Goal: Transaction & Acquisition: Purchase product/service

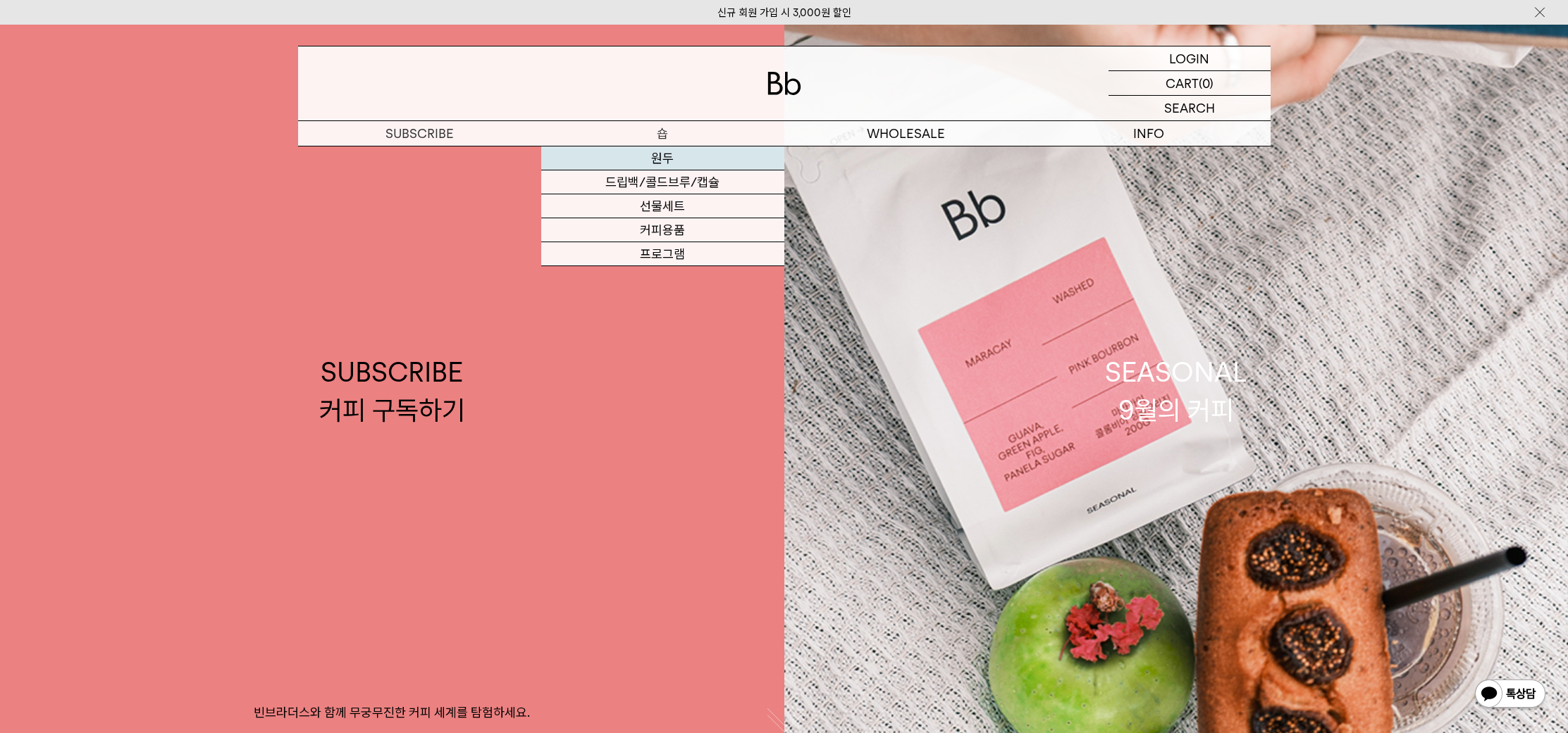
click at [632, 161] on link "원두" at bounding box center [662, 159] width 243 height 24
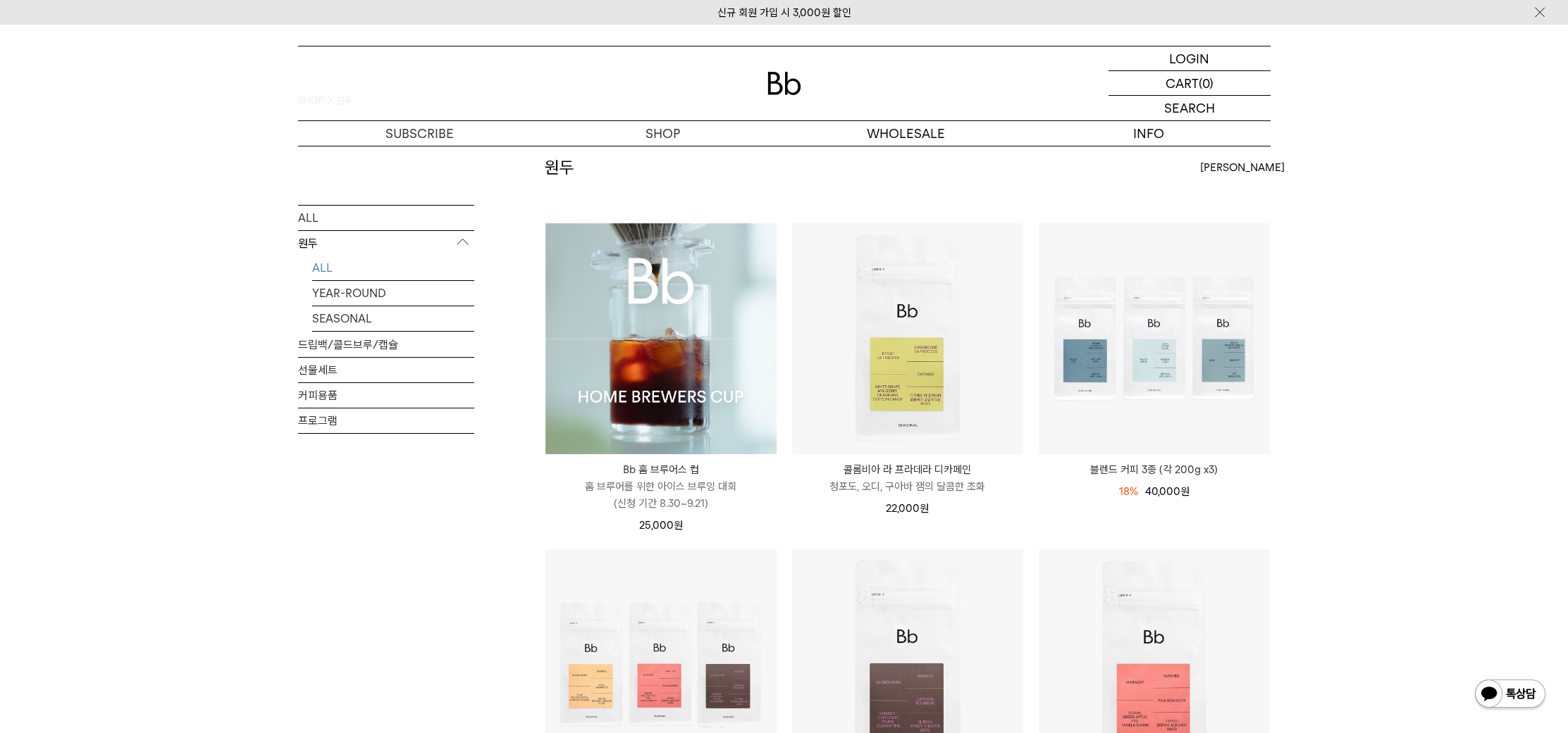
scroll to position [33, 0]
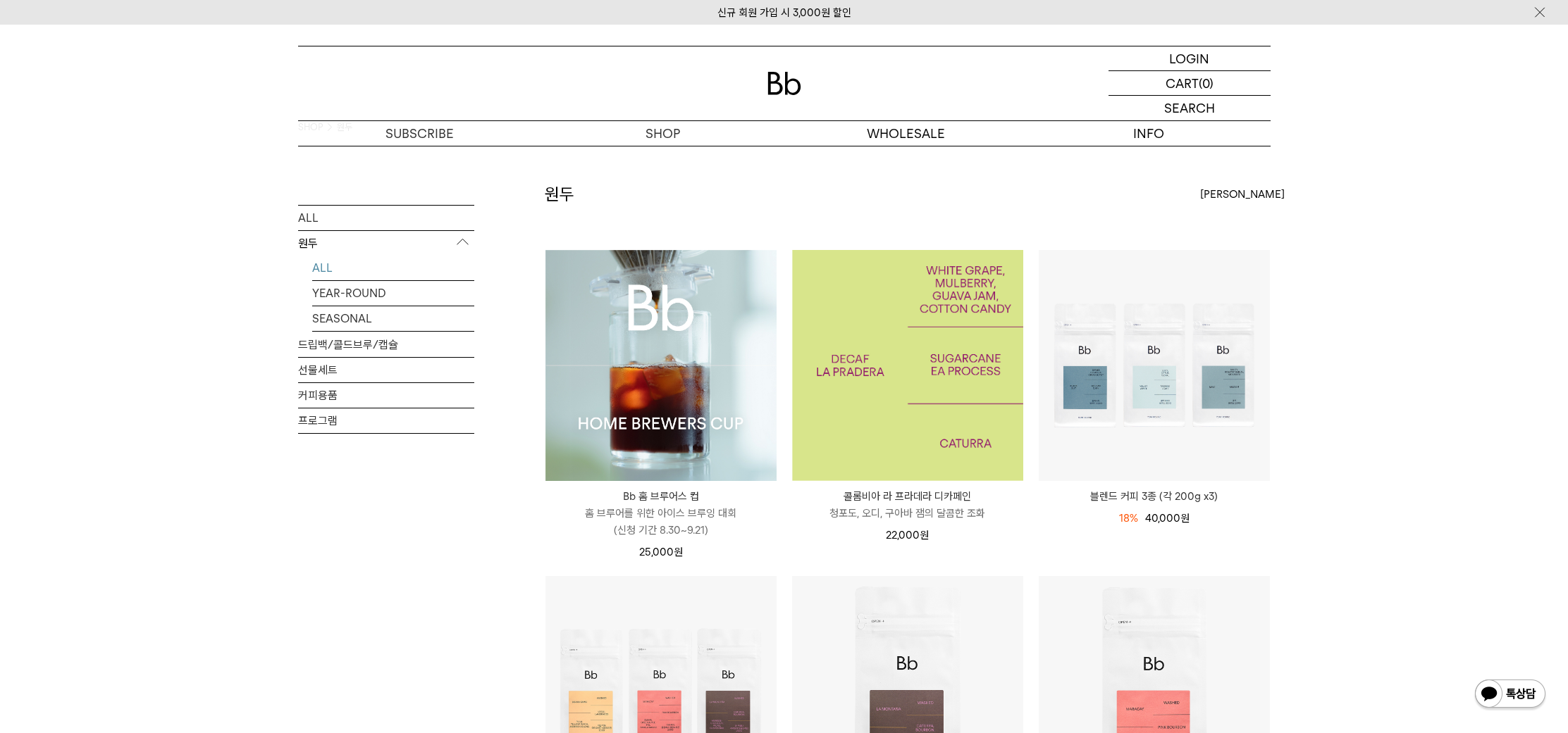
click at [900, 426] on img at bounding box center [907, 365] width 231 height 231
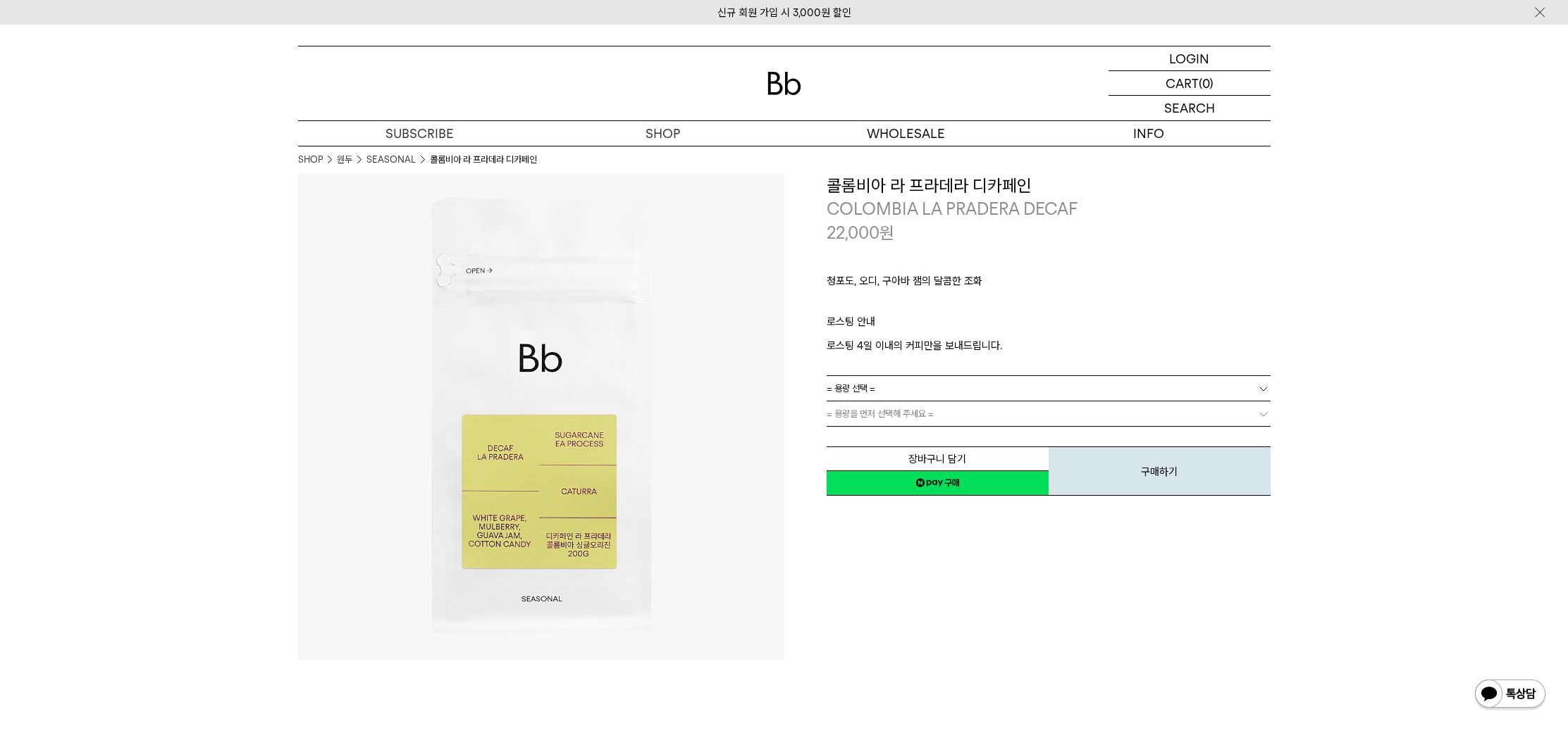
click at [924, 391] on link "= 용량 선택 =" at bounding box center [1048, 388] width 444 height 25
click at [887, 419] on li "200g" at bounding box center [1055, 414] width 430 height 26
click at [1178, 478] on button "구매하기" at bounding box center [1159, 470] width 222 height 49
click at [1164, 480] on button "구매하기" at bounding box center [1159, 470] width 222 height 49
click at [893, 400] on link "200g" at bounding box center [1048, 388] width 444 height 25
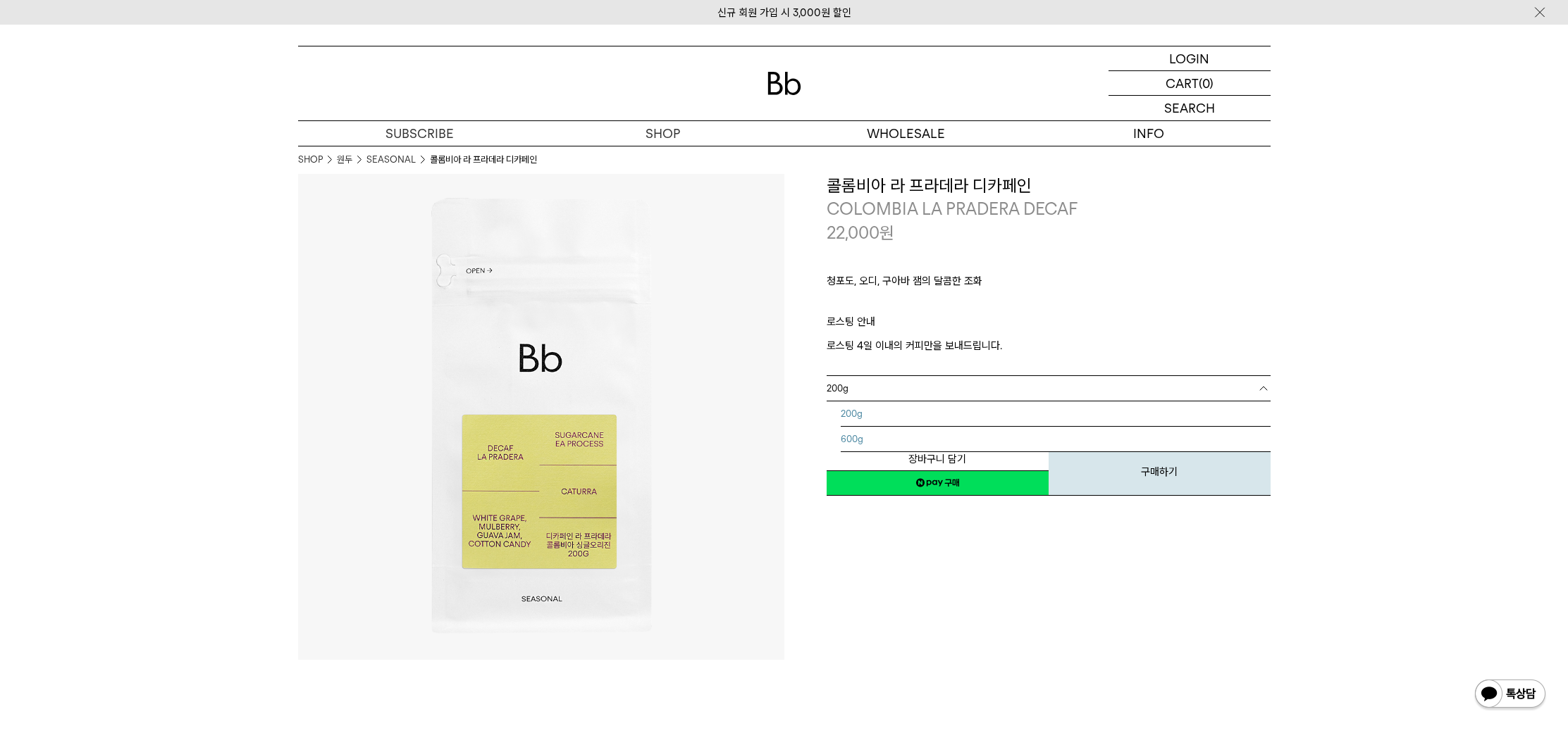
click at [852, 447] on li "600g" at bounding box center [1055, 440] width 430 height 26
click at [1110, 473] on button "구매하기" at bounding box center [1159, 470] width 222 height 49
click at [886, 424] on link "= 분쇄도 선택 =" at bounding box center [1048, 413] width 444 height 25
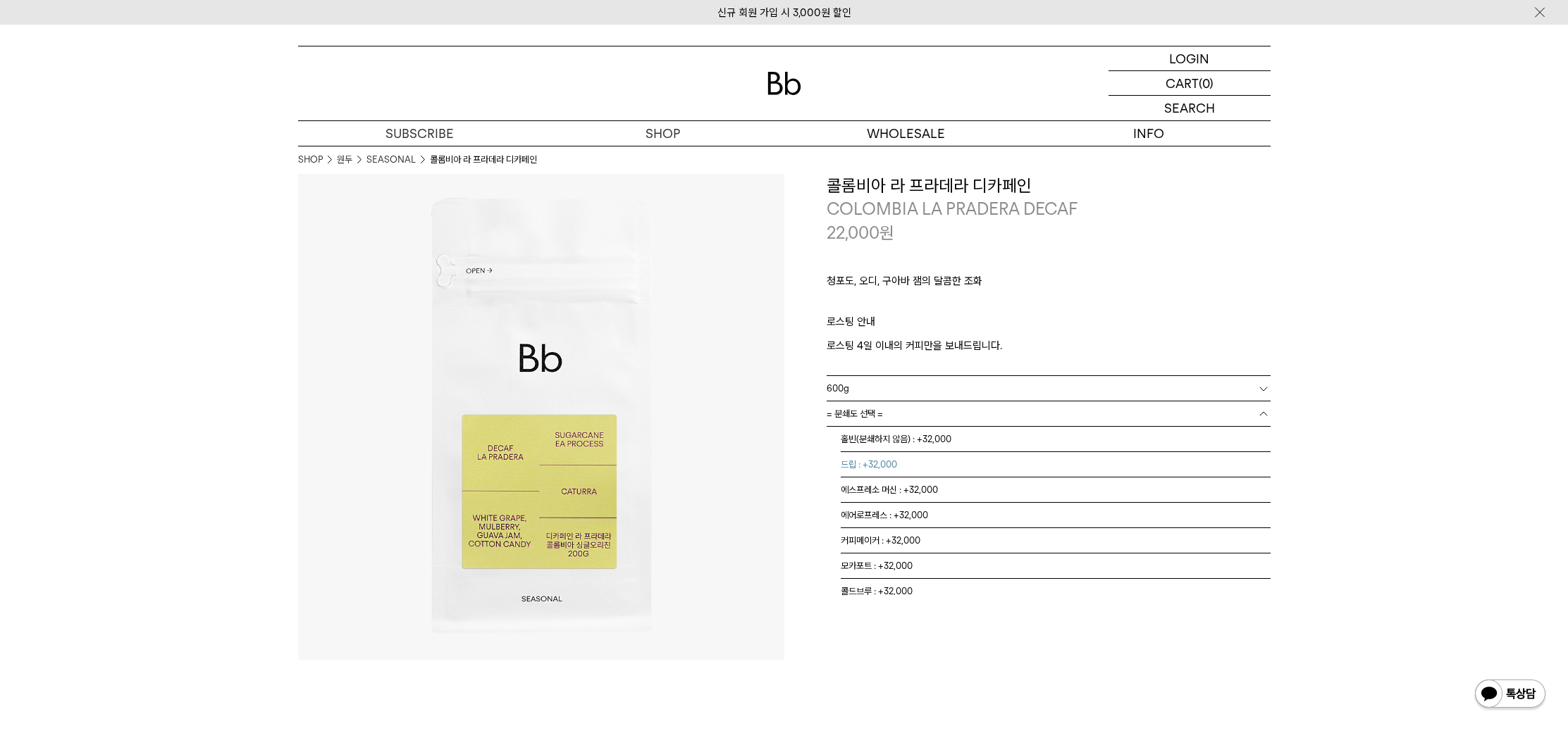
click at [874, 458] on li "드립 : +32,000" at bounding box center [1055, 465] width 430 height 26
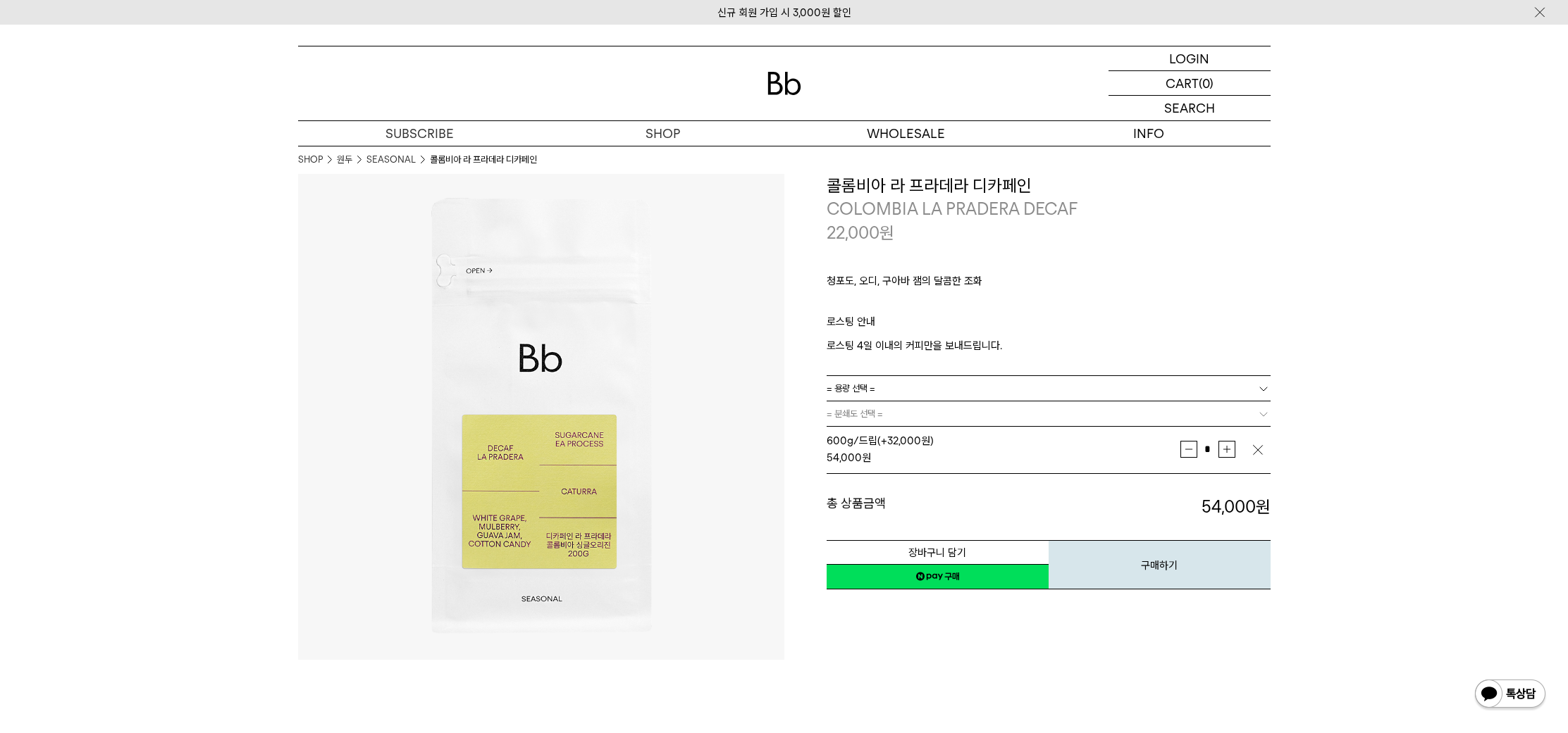
click at [1205, 475] on div "총 상품금액 54,000 원 총 할인금액 총 상품금액 54,000 원" at bounding box center [1048, 496] width 444 height 45
click at [1169, 558] on button "구매하기" at bounding box center [1159, 564] width 222 height 49
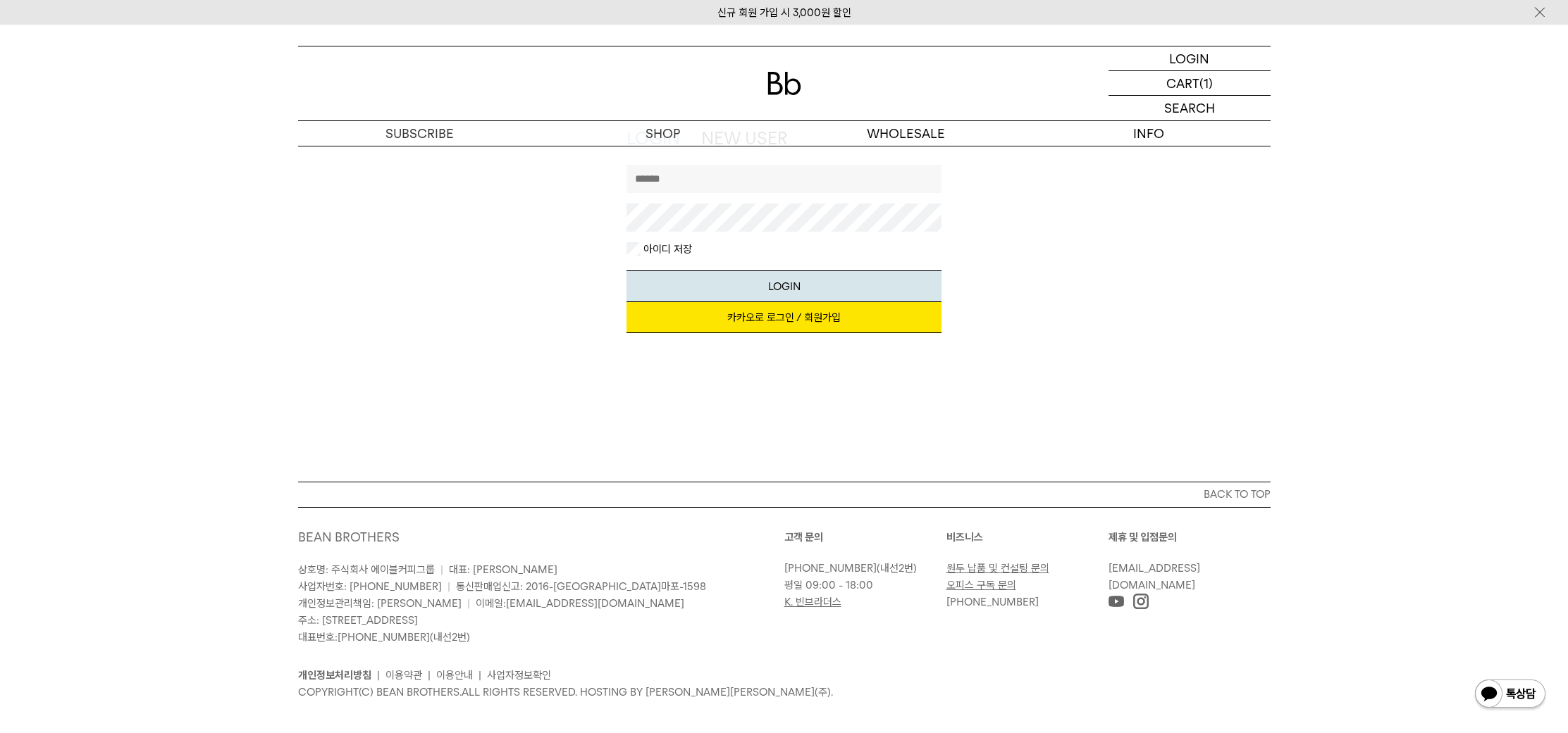
scroll to position [100, 0]
